Goal: Transaction & Acquisition: Purchase product/service

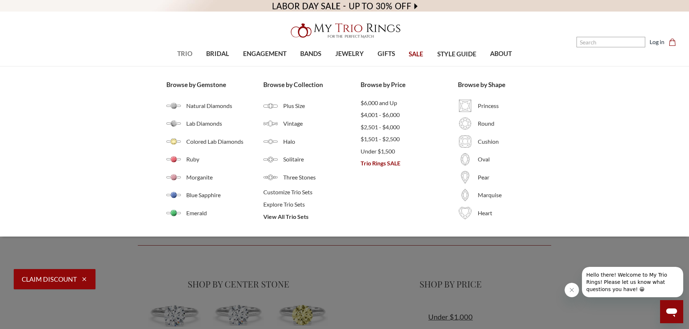
click at [183, 56] on span "TRIO" at bounding box center [184, 53] width 15 height 9
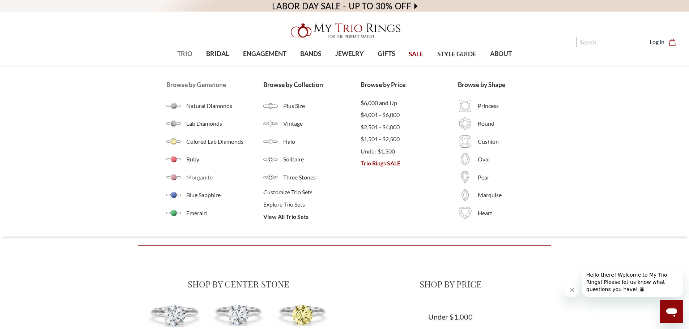
click at [189, 178] on span "Morganite" at bounding box center [224, 177] width 77 height 9
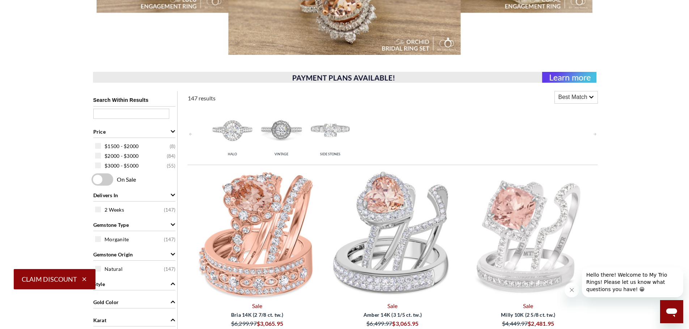
scroll to position [904, 0]
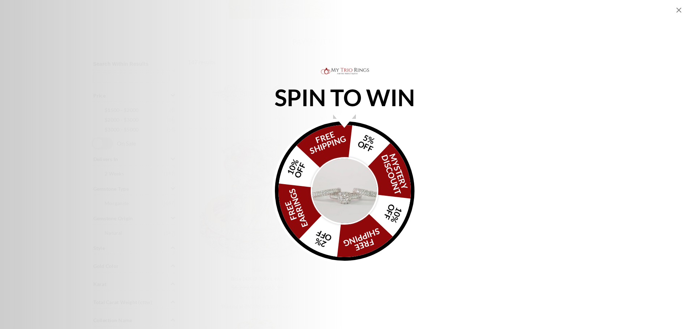
click at [678, 10] on icon "Close popup" at bounding box center [678, 10] width 5 height 5
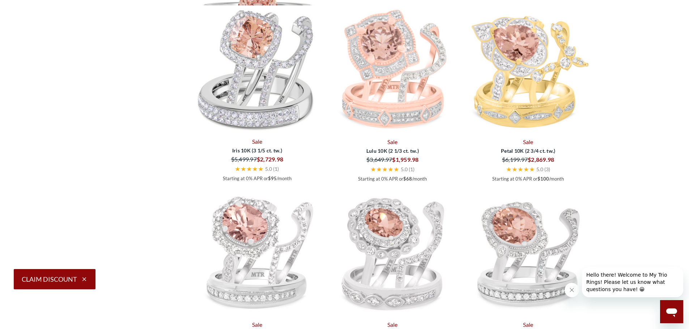
scroll to position [1699, 0]
click at [388, 76] on img at bounding box center [392, 11] width 130 height 130
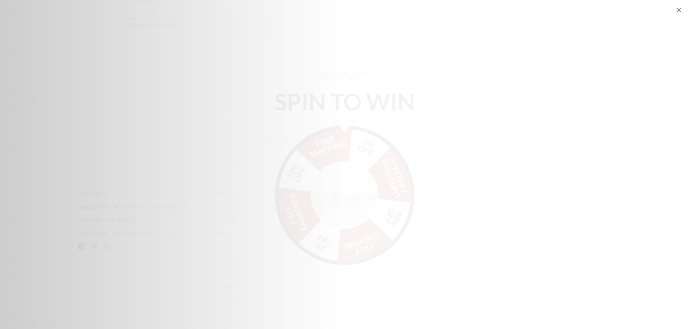
scroll to position [3005, 0]
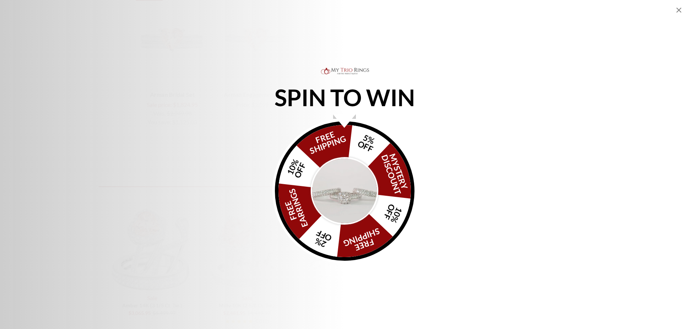
click at [678, 9] on icon "Close popup" at bounding box center [678, 10] width 5 height 5
